Goal: Navigation & Orientation: Find specific page/section

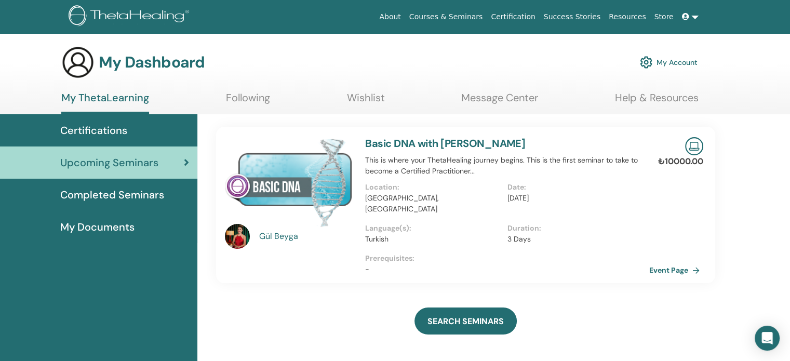
click at [89, 131] on span "Certifications" at bounding box center [93, 131] width 67 height 16
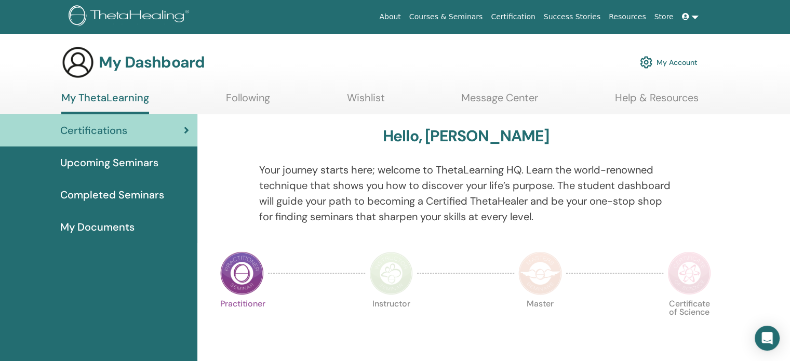
click at [139, 161] on span "Upcoming Seminars" at bounding box center [109, 163] width 98 height 16
